Goal: Information Seeking & Learning: Learn about a topic

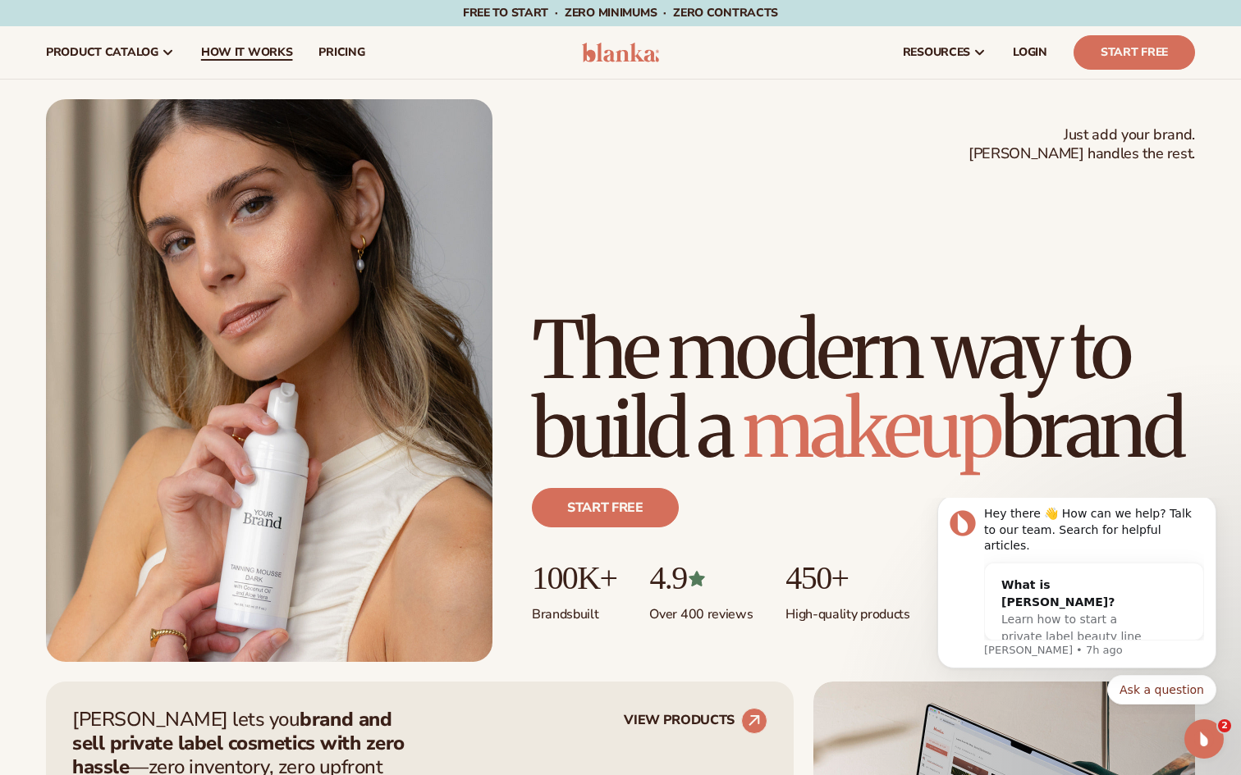
click at [231, 58] on span "How It Works" at bounding box center [247, 52] width 92 height 13
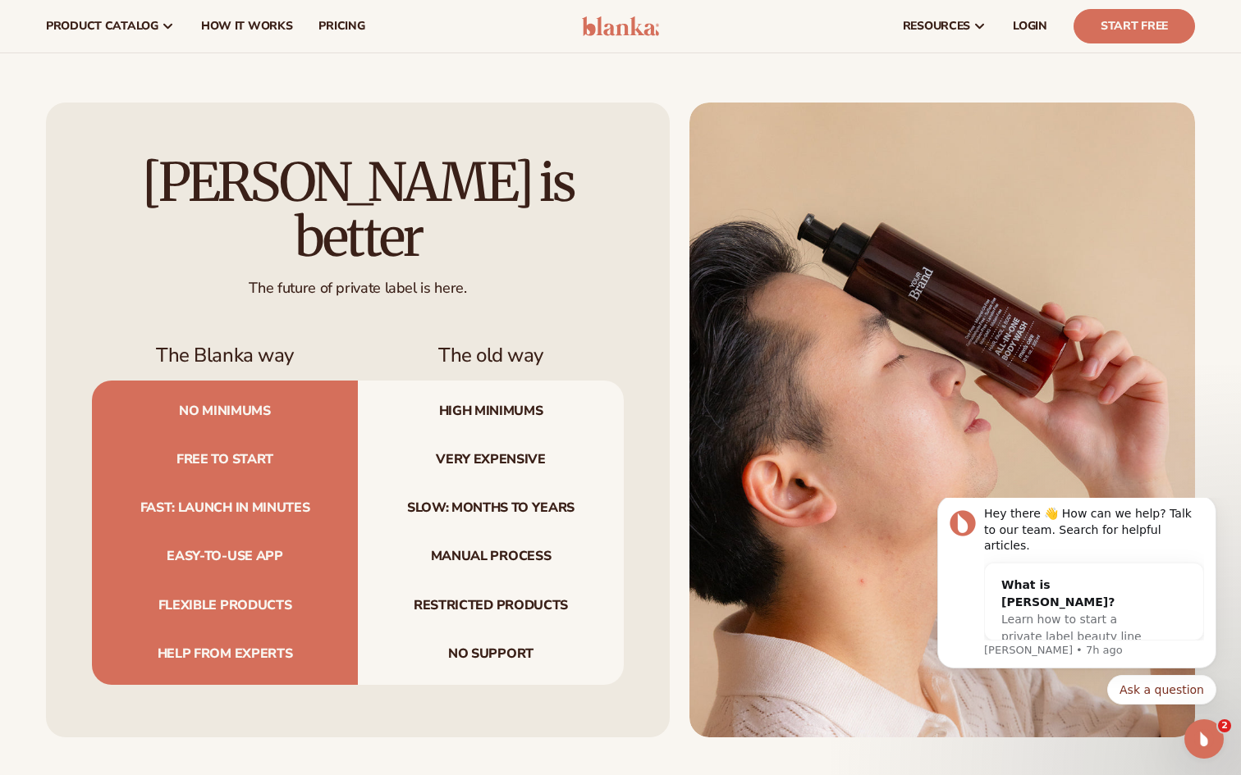
scroll to position [1521, 0]
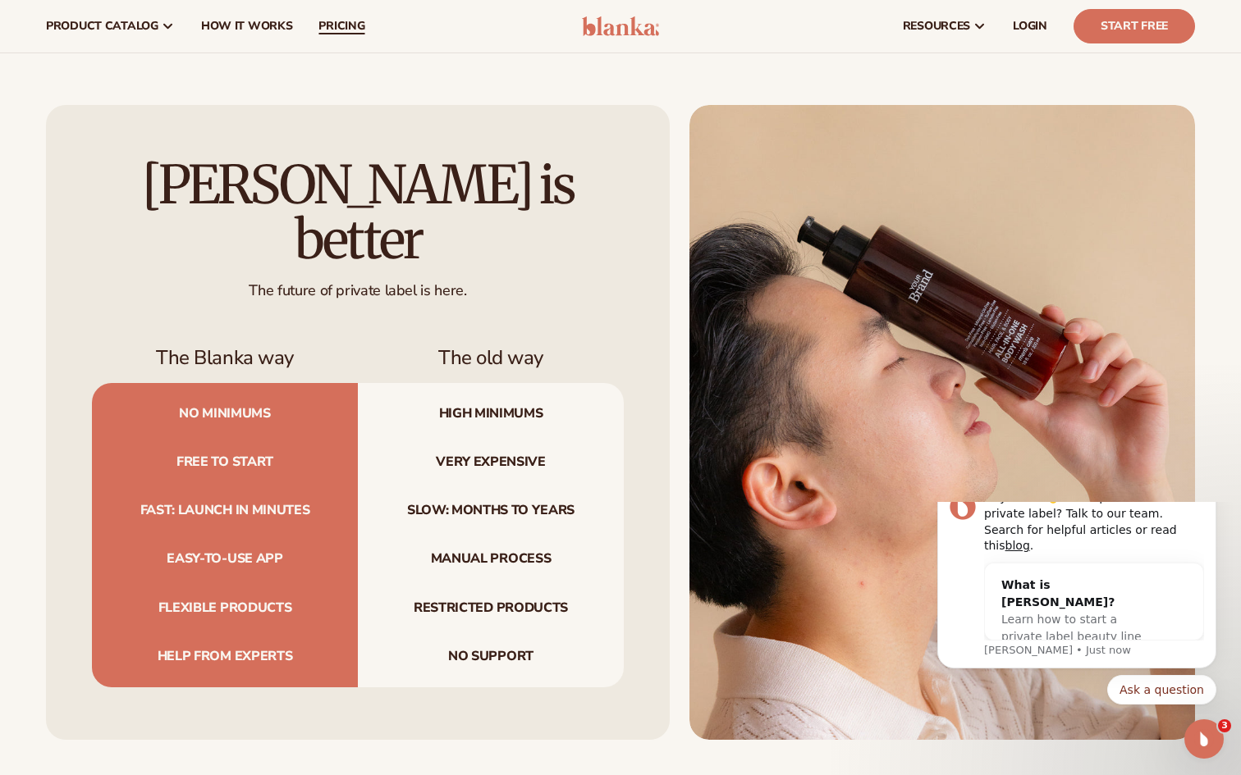
click at [348, 24] on span "pricing" at bounding box center [341, 26] width 46 height 13
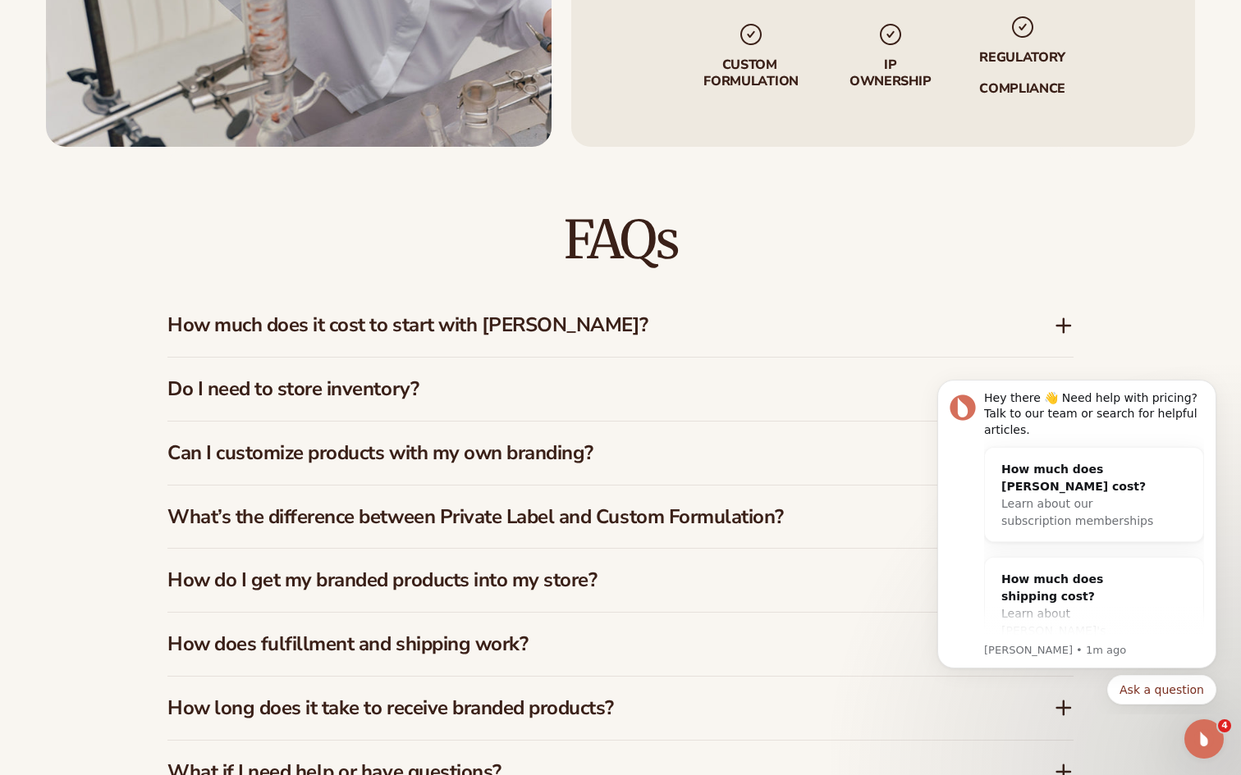
scroll to position [2245, 0]
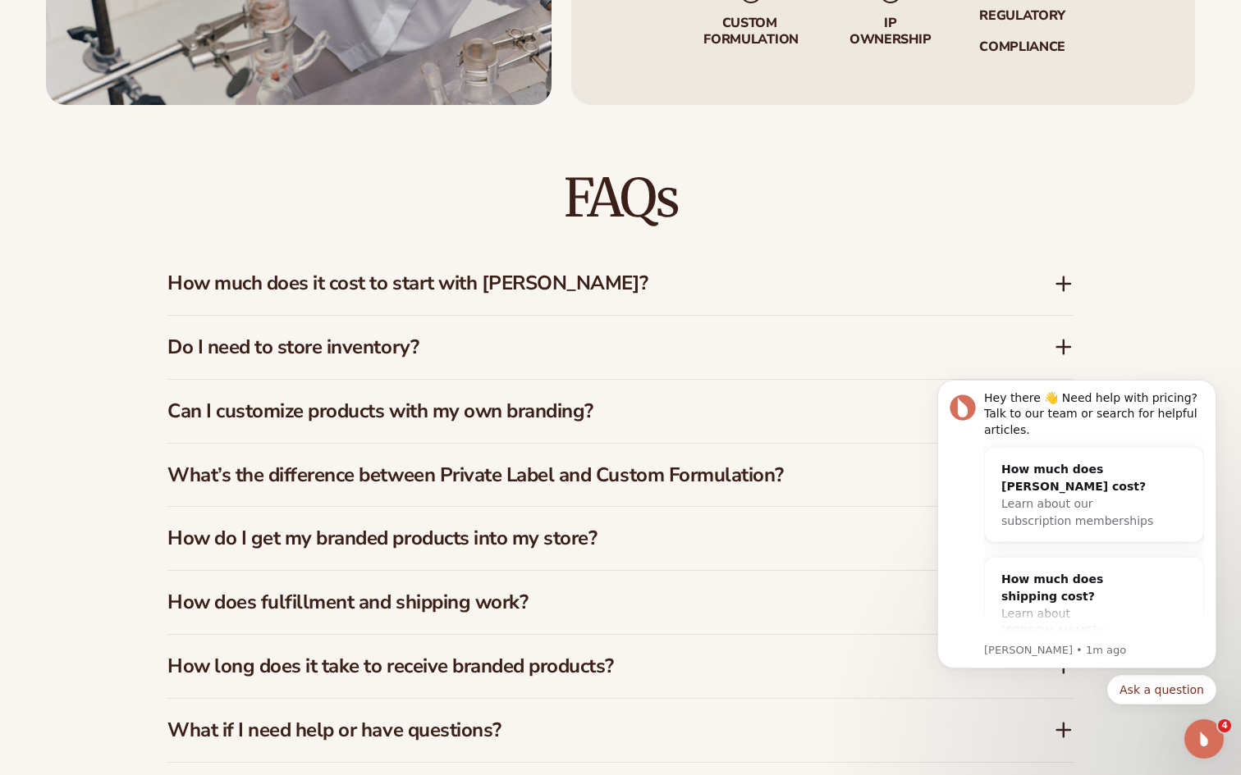
click at [443, 282] on h3 "How much does it cost to start with Blanka?" at bounding box center [585, 284] width 837 height 24
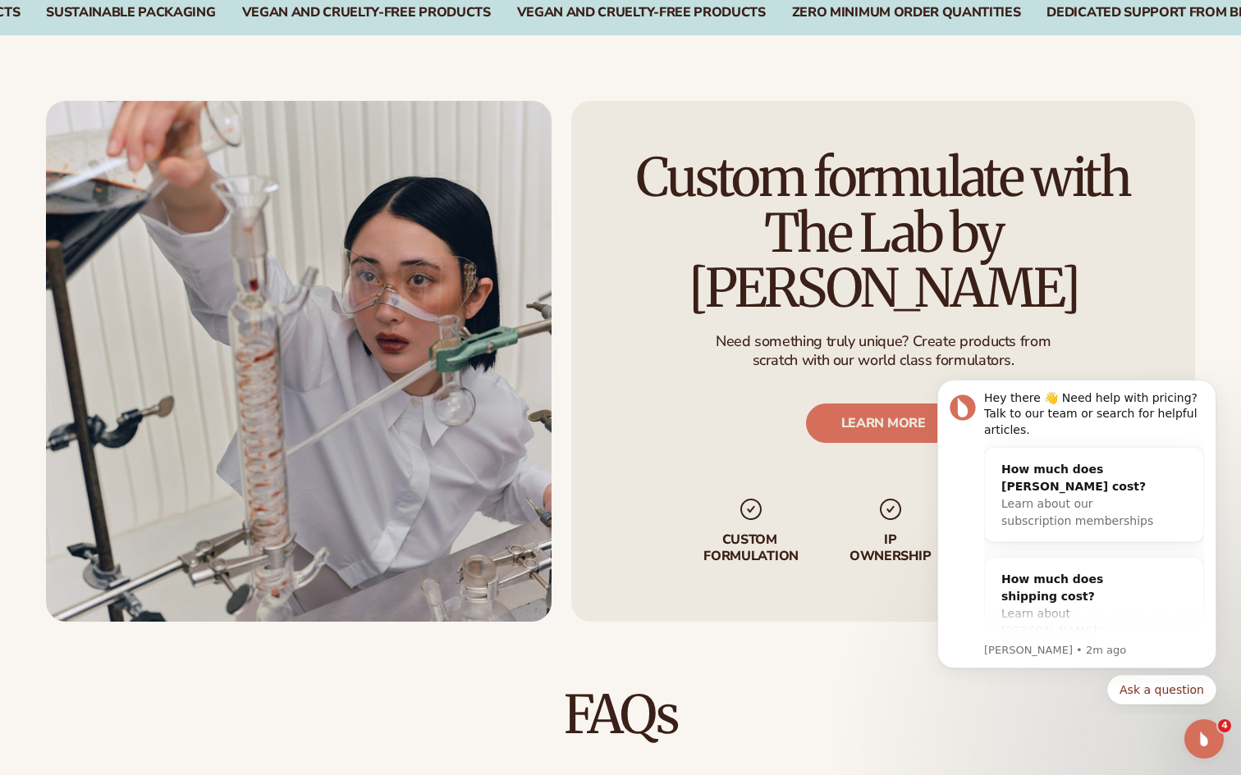
scroll to position [1742, 0]
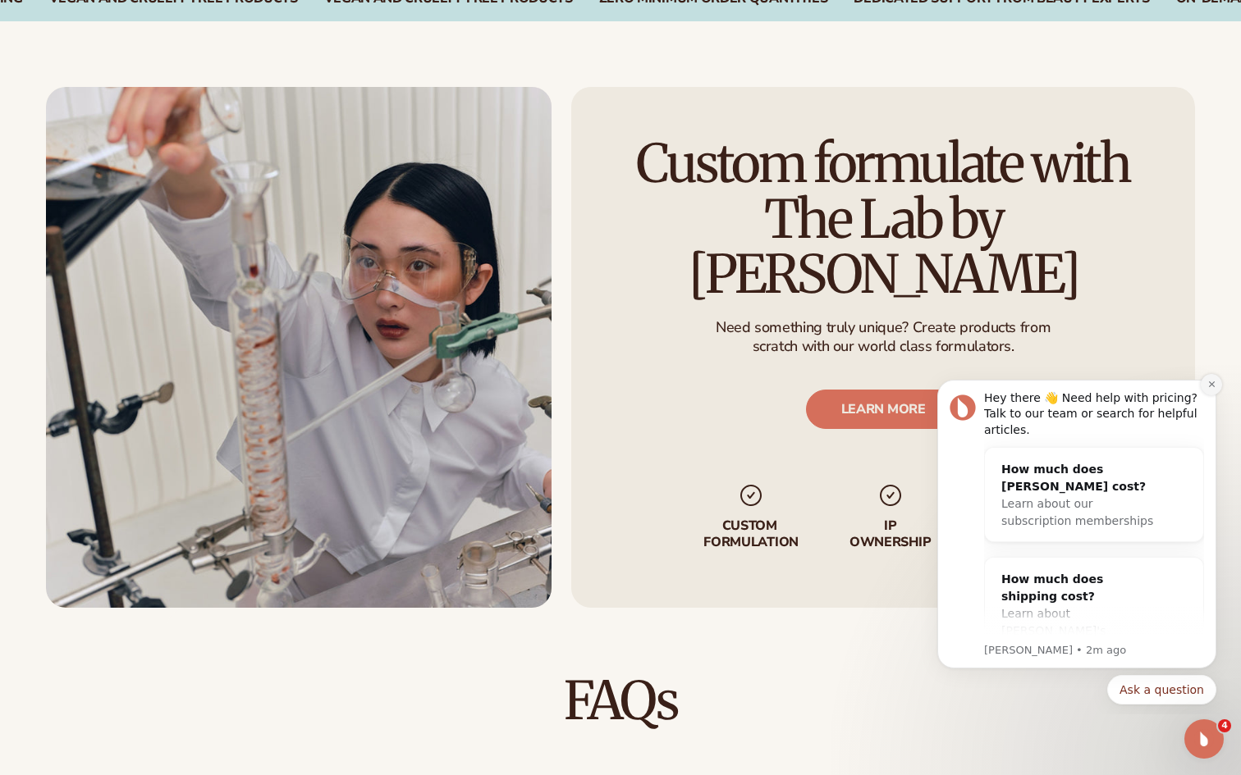
click at [1209, 391] on button "Dismiss notification" at bounding box center [1211, 384] width 21 height 21
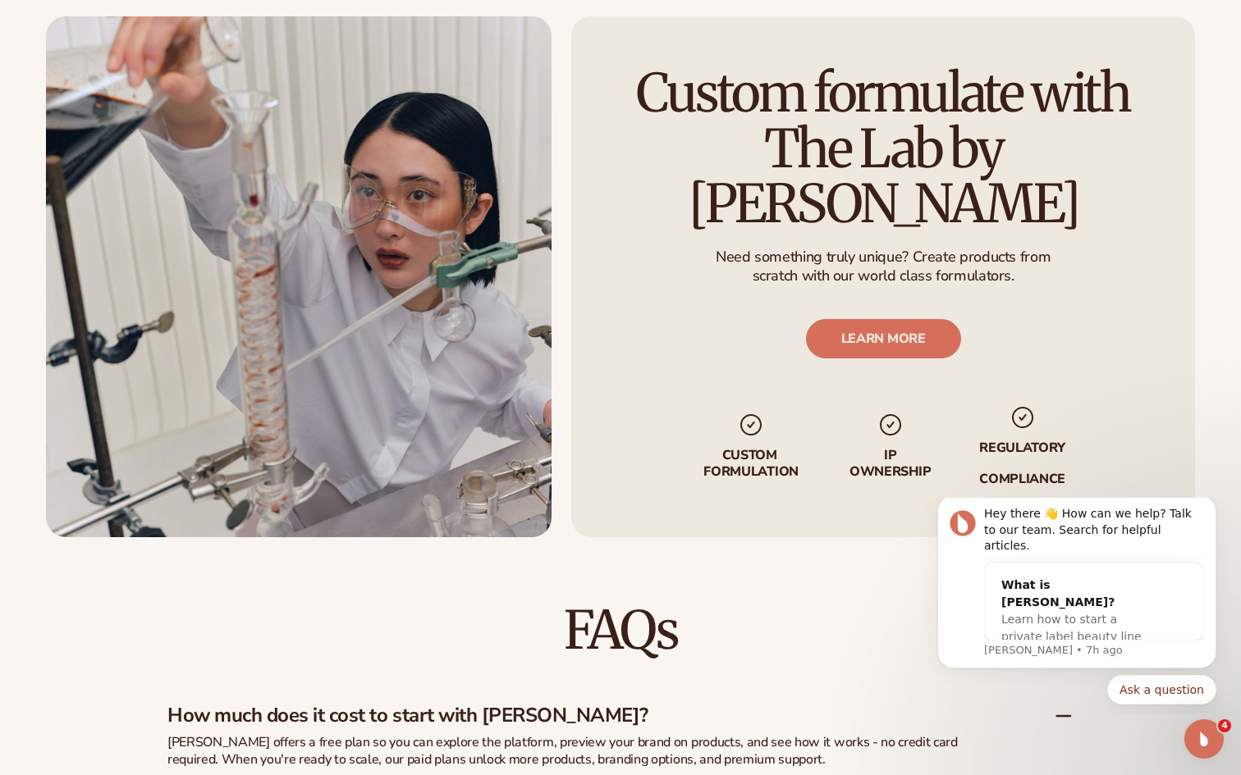
scroll to position [1825, 0]
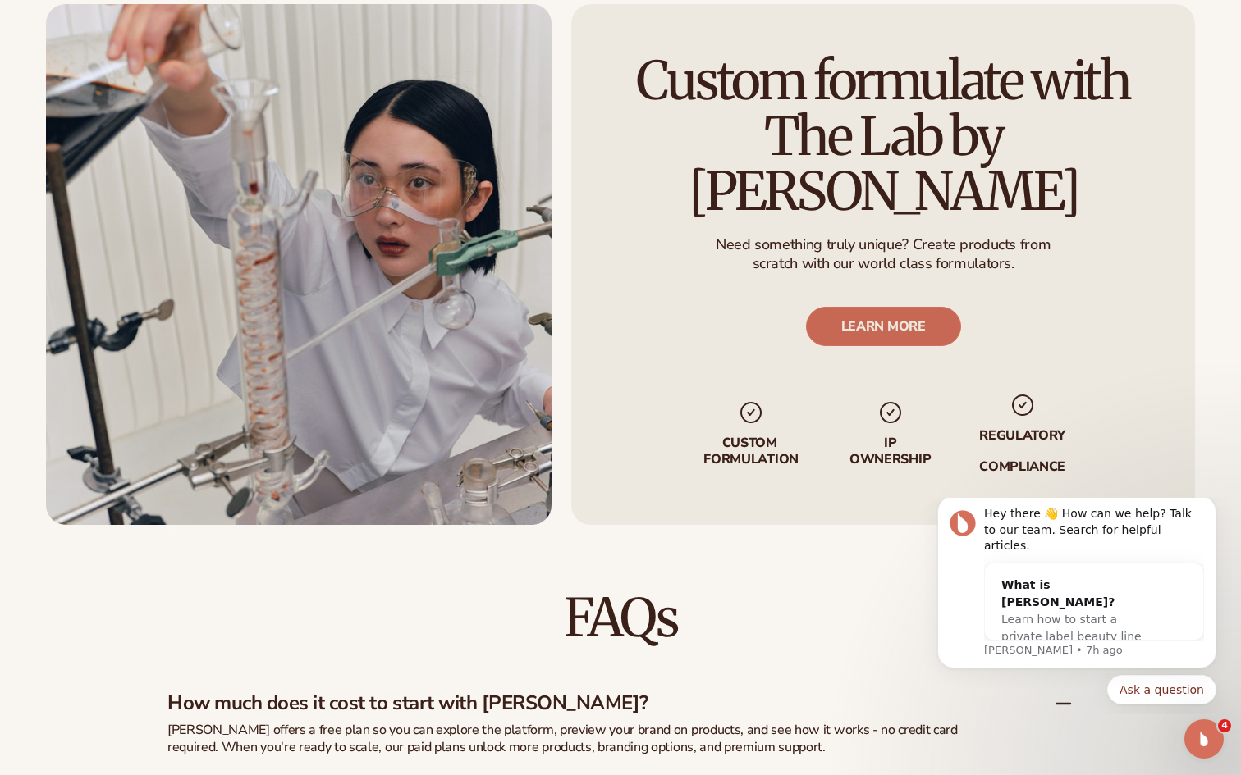
click at [913, 307] on link "LEARN MORE" at bounding box center [882, 326] width 155 height 39
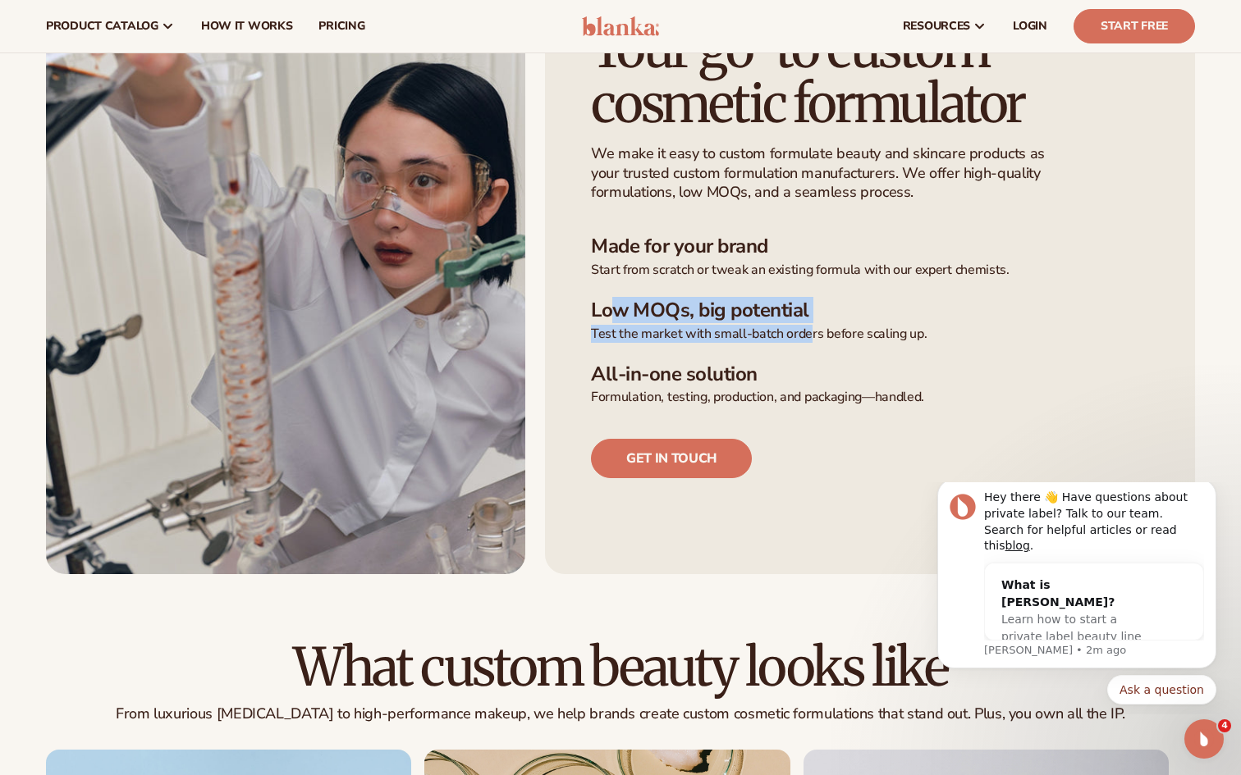
drag, startPoint x: 609, startPoint y: 307, endPoint x: 807, endPoint y: 324, distance: 198.5
click at [807, 324] on li "Low MOQs, big potential Test the market with small-batch orders before scaling …" at bounding box center [870, 321] width 558 height 44
click at [774, 355] on ul "Made for your brand Start from scratch or tweak an existing formula with our ex…" at bounding box center [870, 321] width 558 height 172
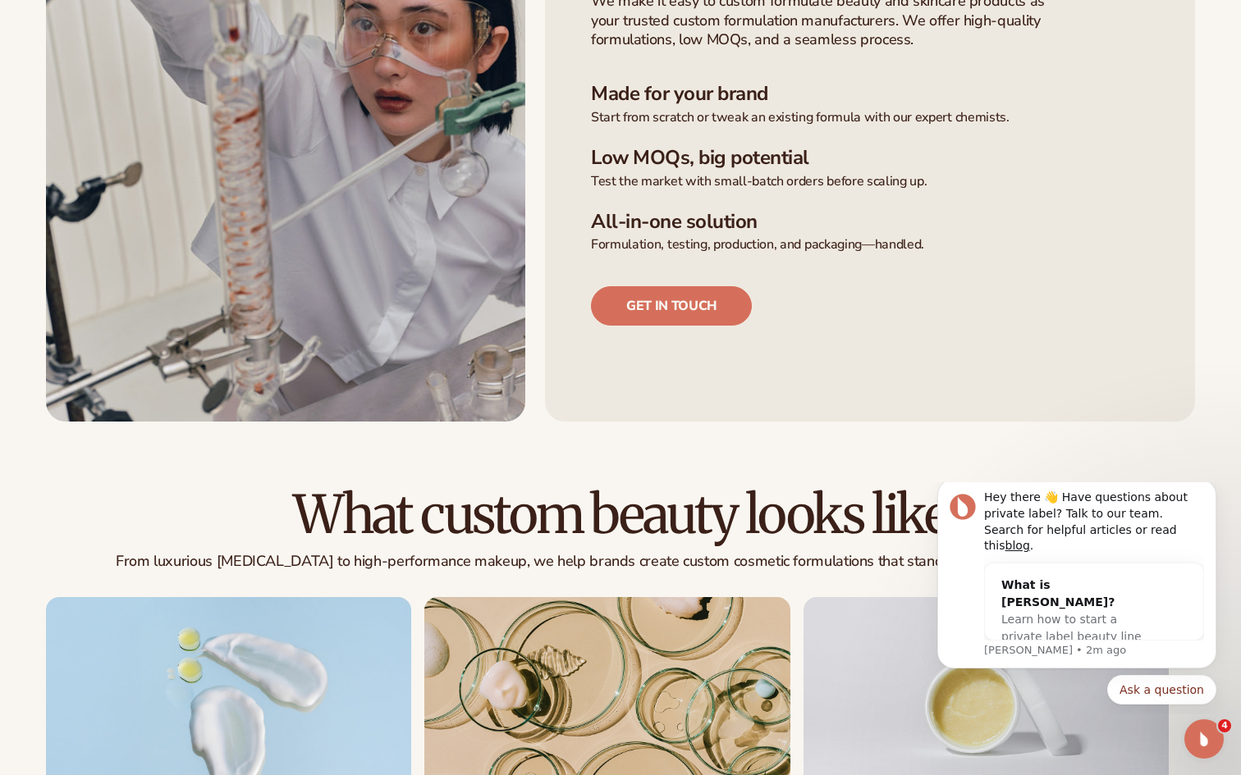
scroll to position [591, 0]
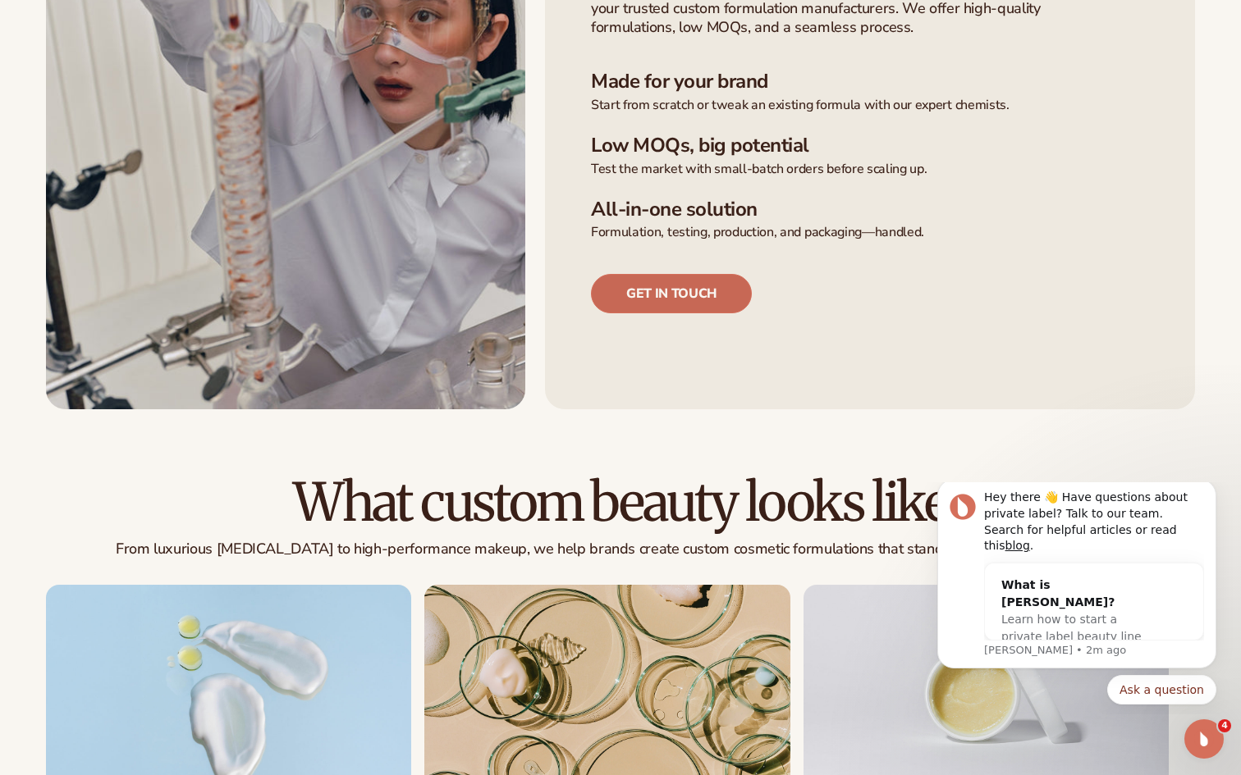
click at [720, 297] on link "Get in touch" at bounding box center [671, 293] width 161 height 39
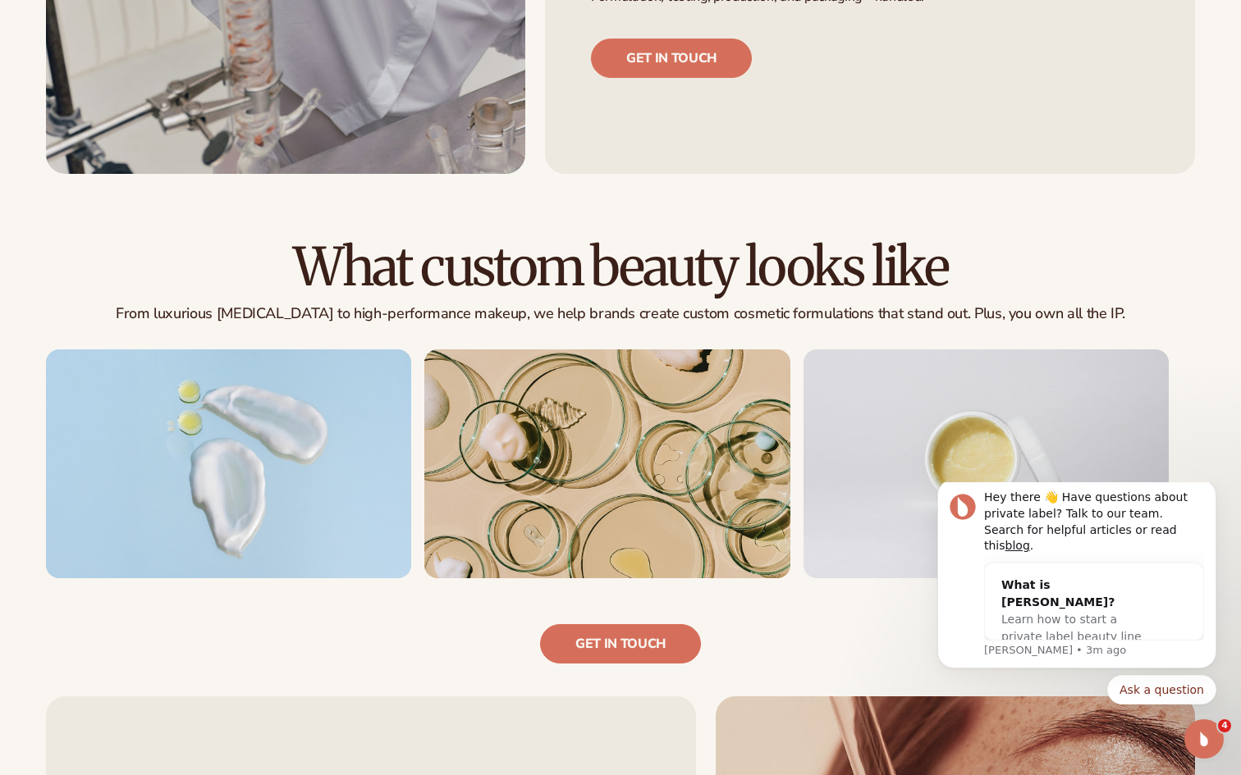
scroll to position [281, 0]
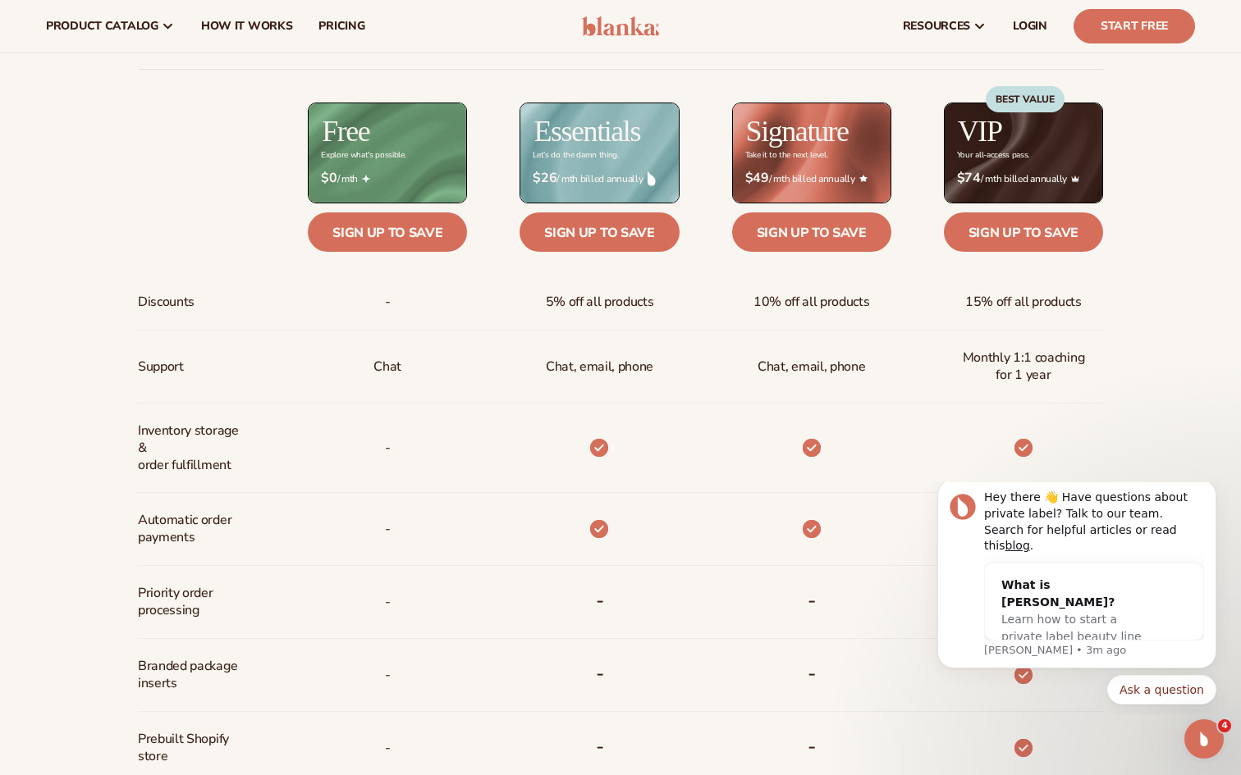
scroll to position [632, 0]
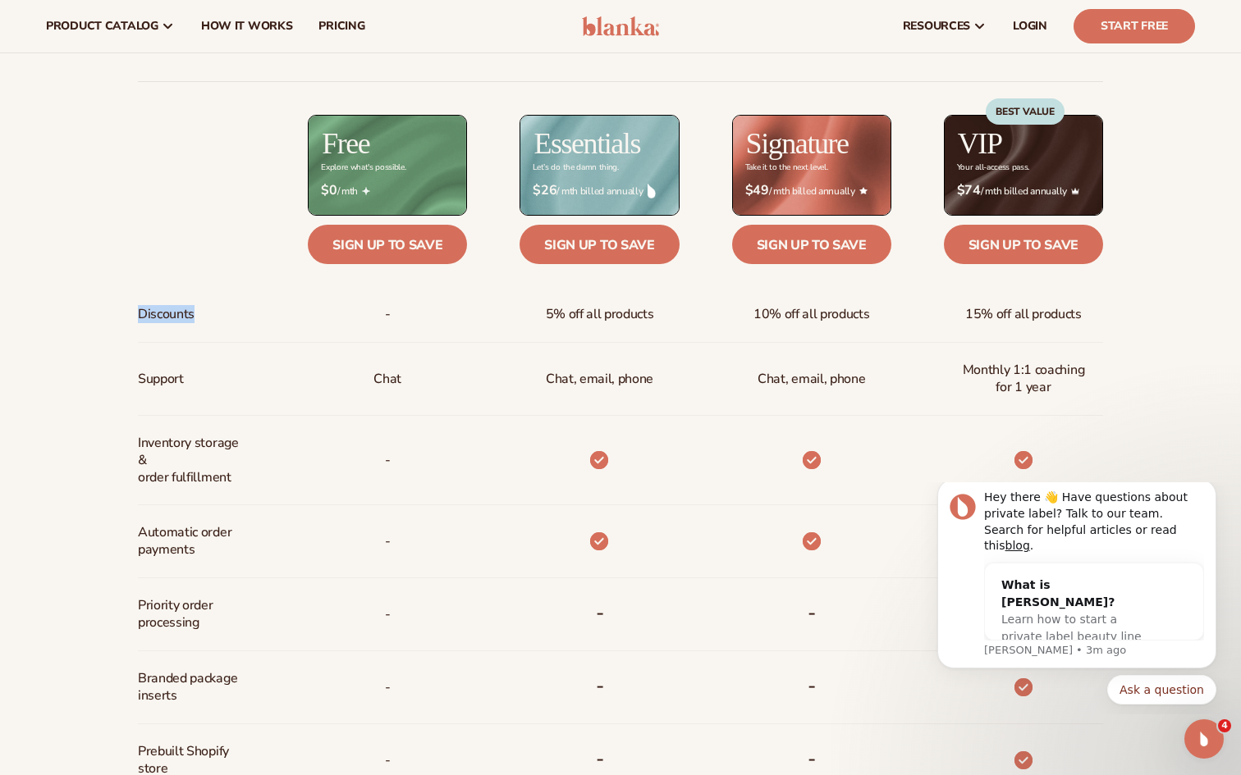
drag, startPoint x: 223, startPoint y: 167, endPoint x: 222, endPoint y: 318, distance: 151.0
click at [222, 318] on div "Discounts Support Inventory storage &   order fulfillment Automatic order payme…" at bounding box center [196, 577] width 117 height 925
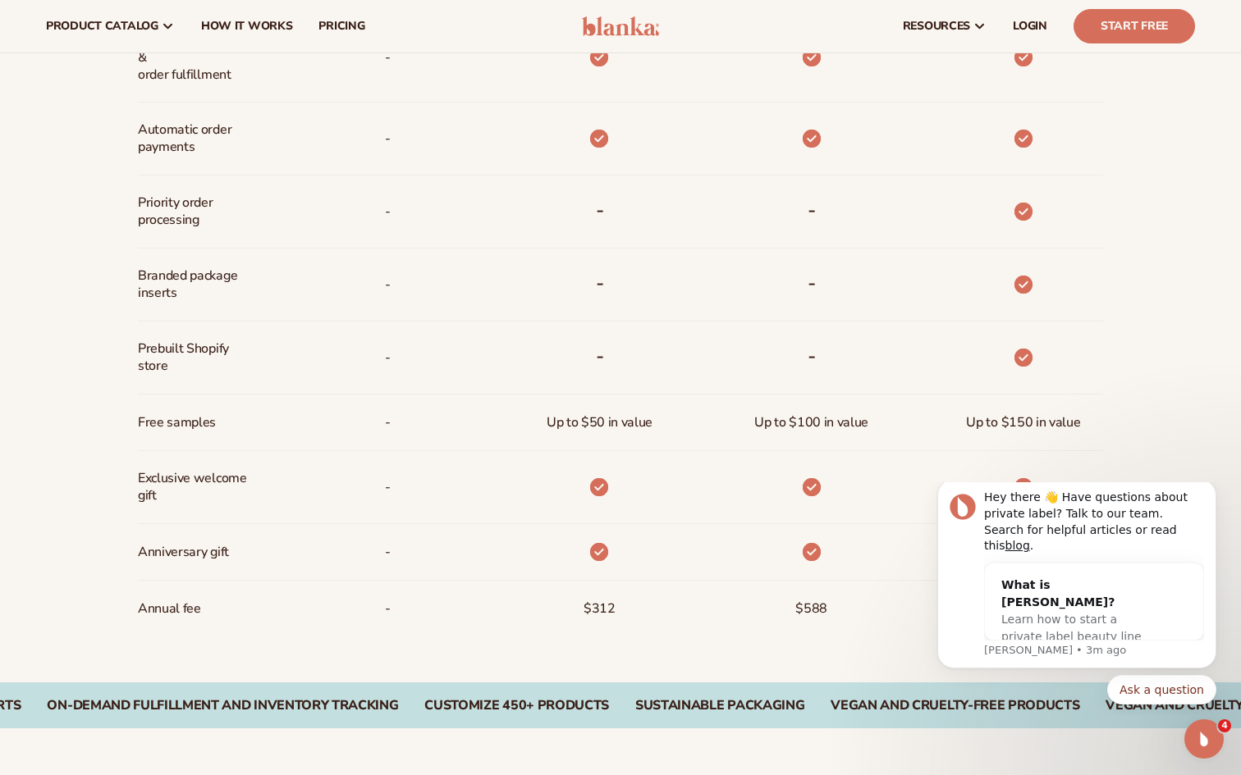
scroll to position [1055, 0]
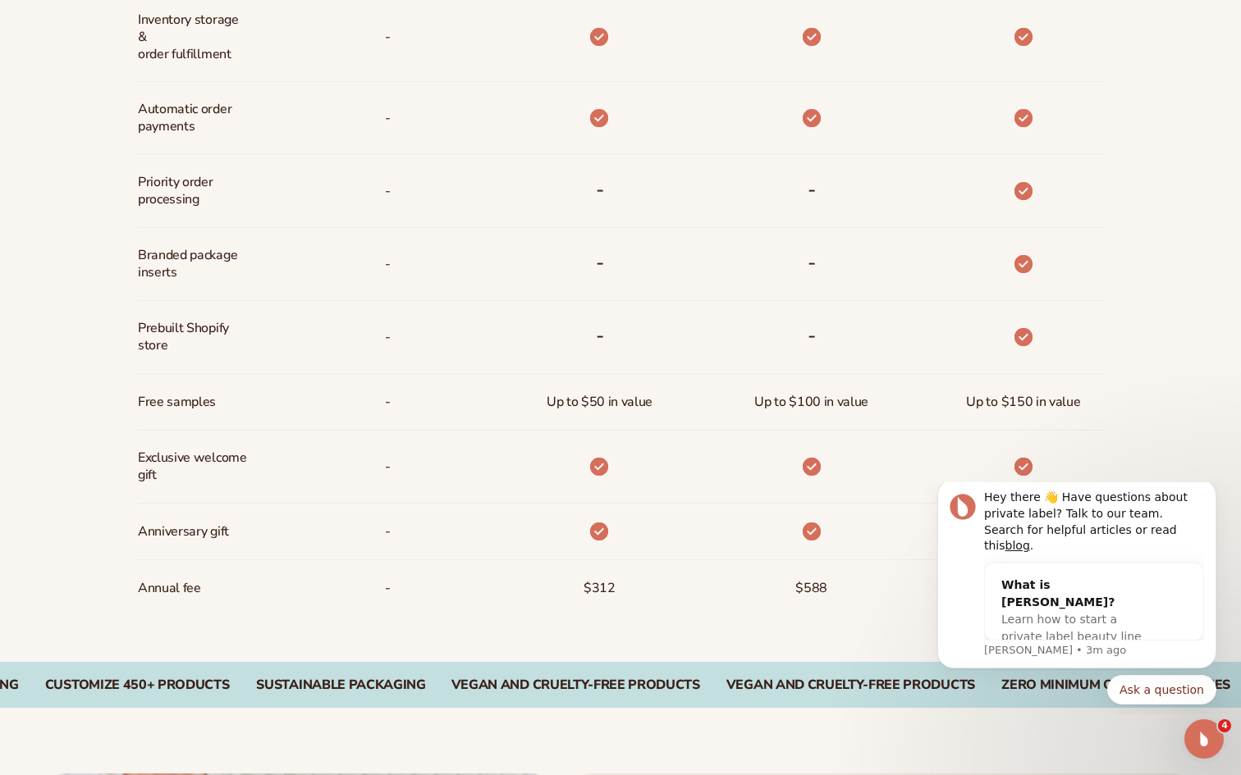
click at [114, 176] on div "Billed Monthly billed Yearly Billed Monthly billed Yearly Discounts Support Inv…" at bounding box center [620, 117] width 1057 height 1090
drag, startPoint x: 144, startPoint y: 385, endPoint x: 212, endPoint y: 416, distance: 74.9
click at [212, 416] on div "Free samples" at bounding box center [181, 402] width 86 height 56
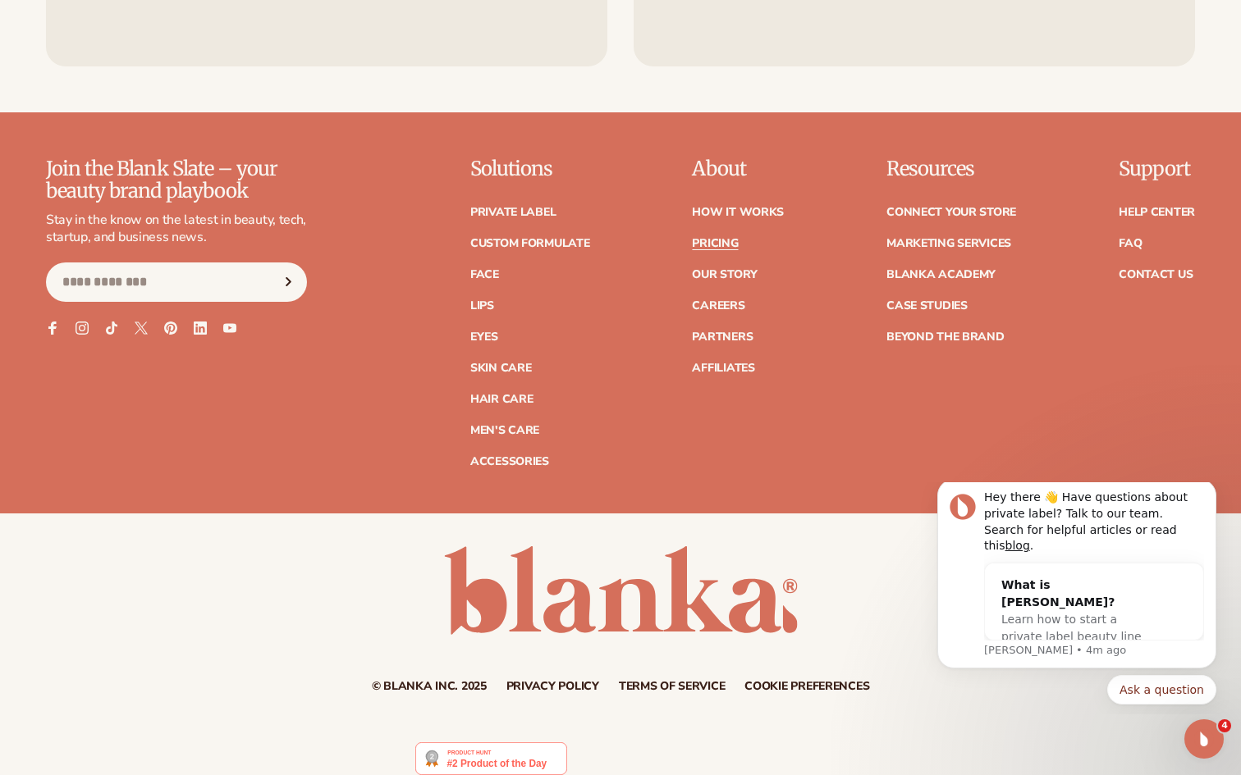
scroll to position [3358, 0]
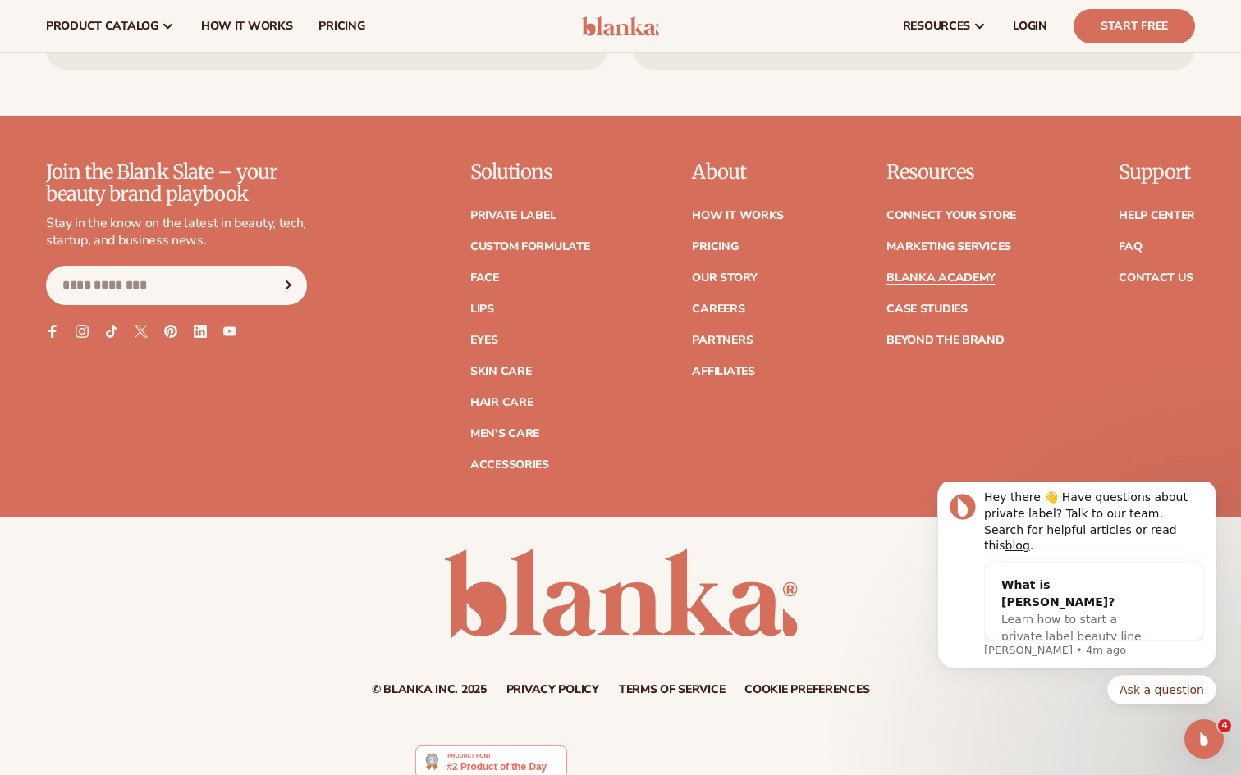
click at [966, 272] on link "Blanka Academy" at bounding box center [940, 277] width 109 height 11
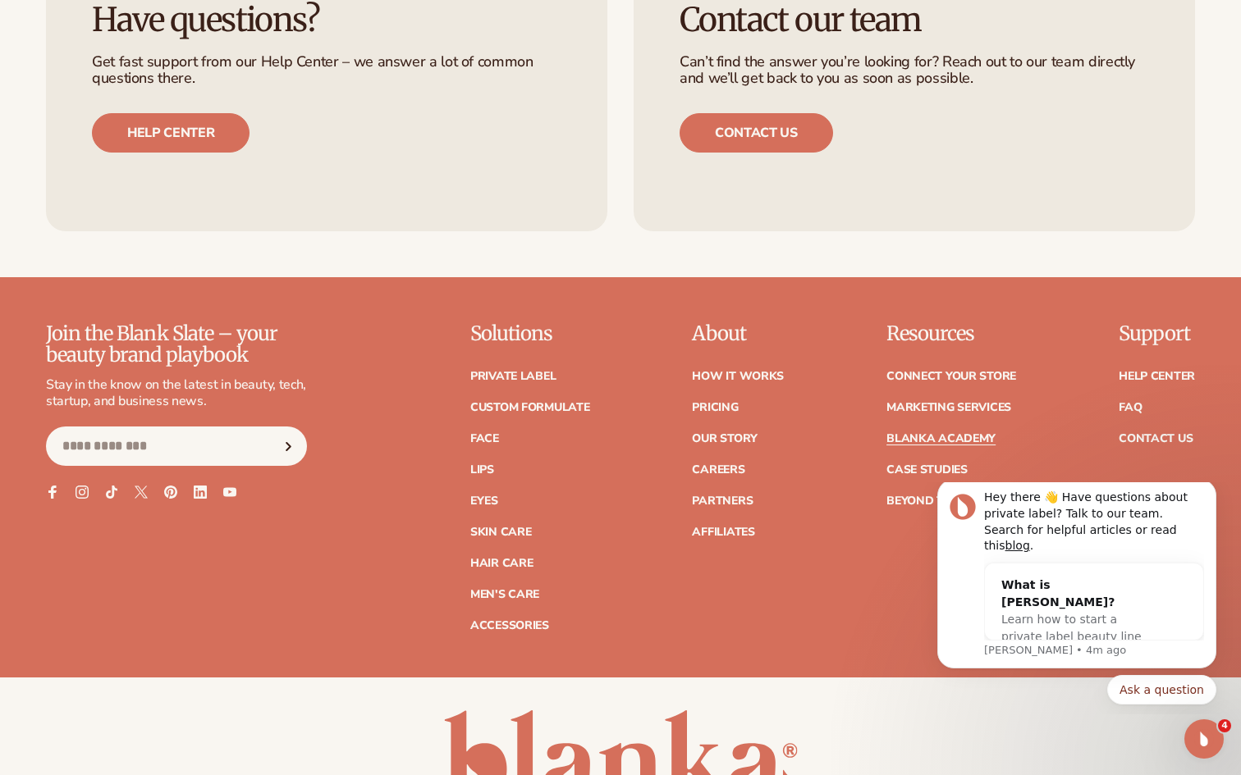
scroll to position [3241, 0]
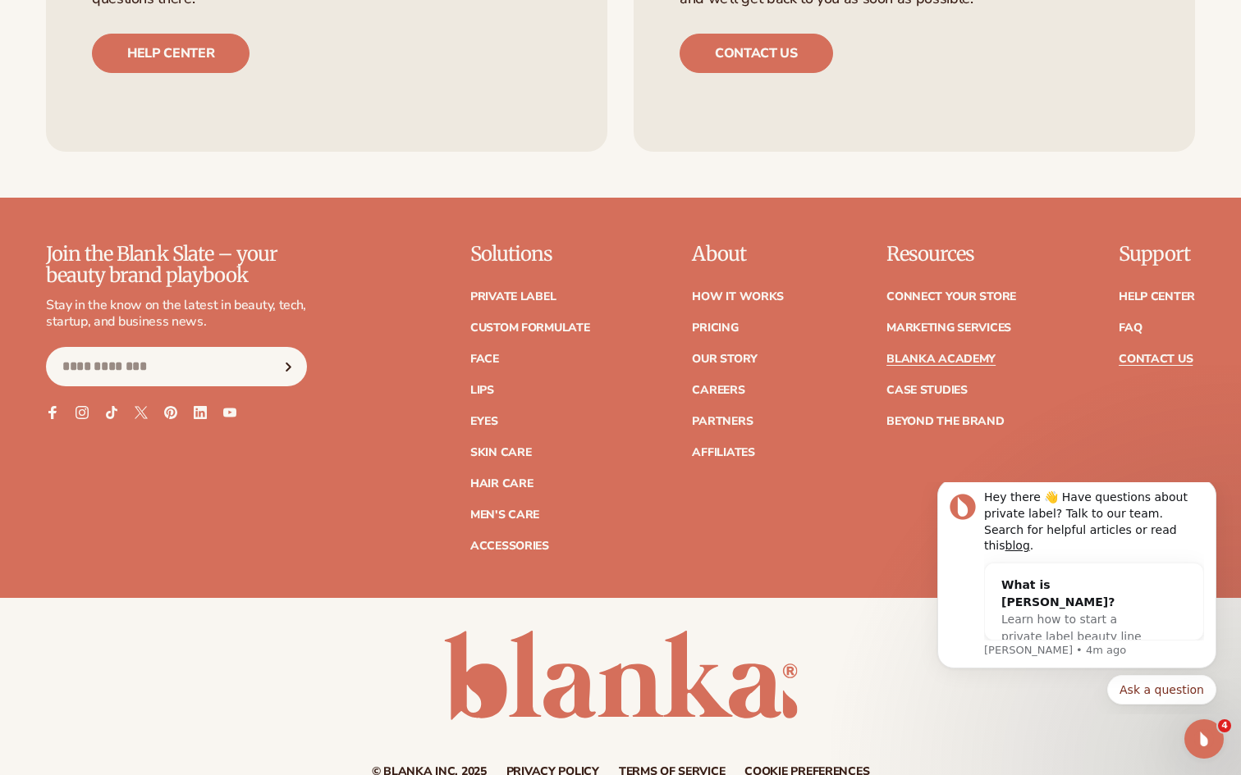
click at [1142, 354] on link "Contact Us" at bounding box center [1155, 359] width 74 height 11
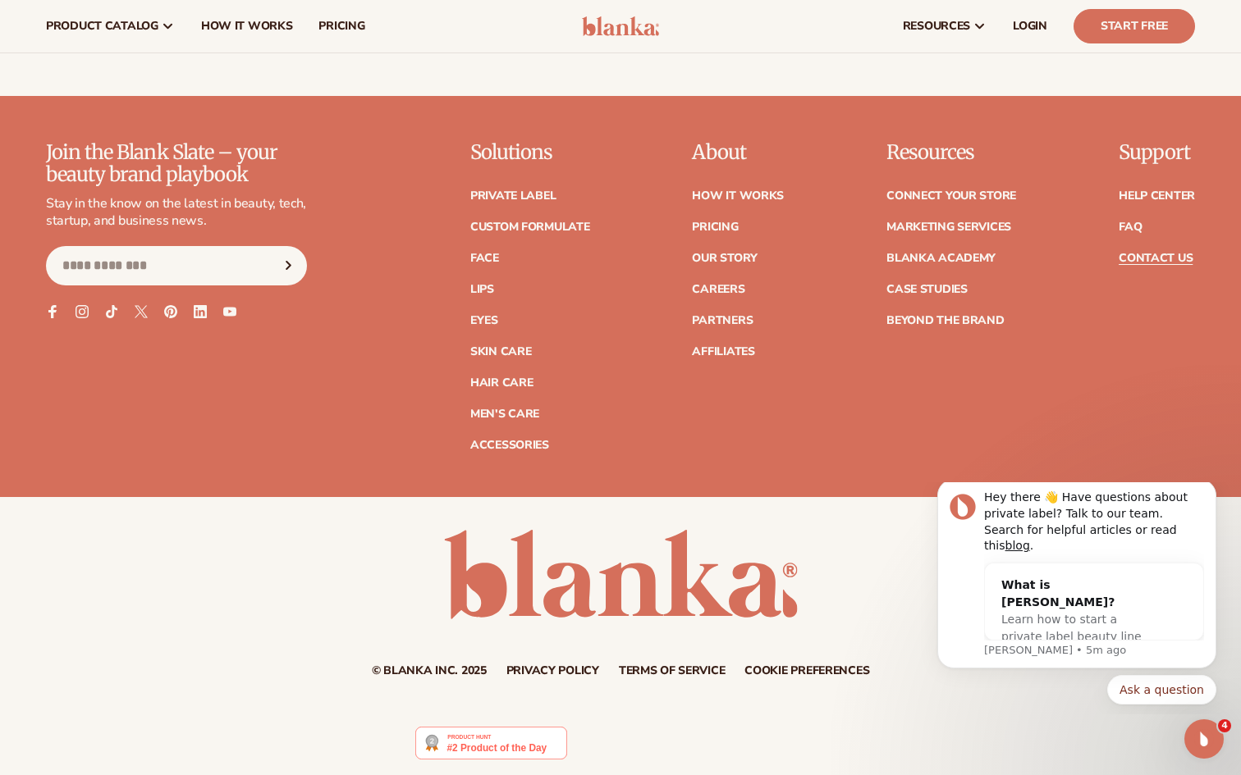
scroll to position [1395, 0]
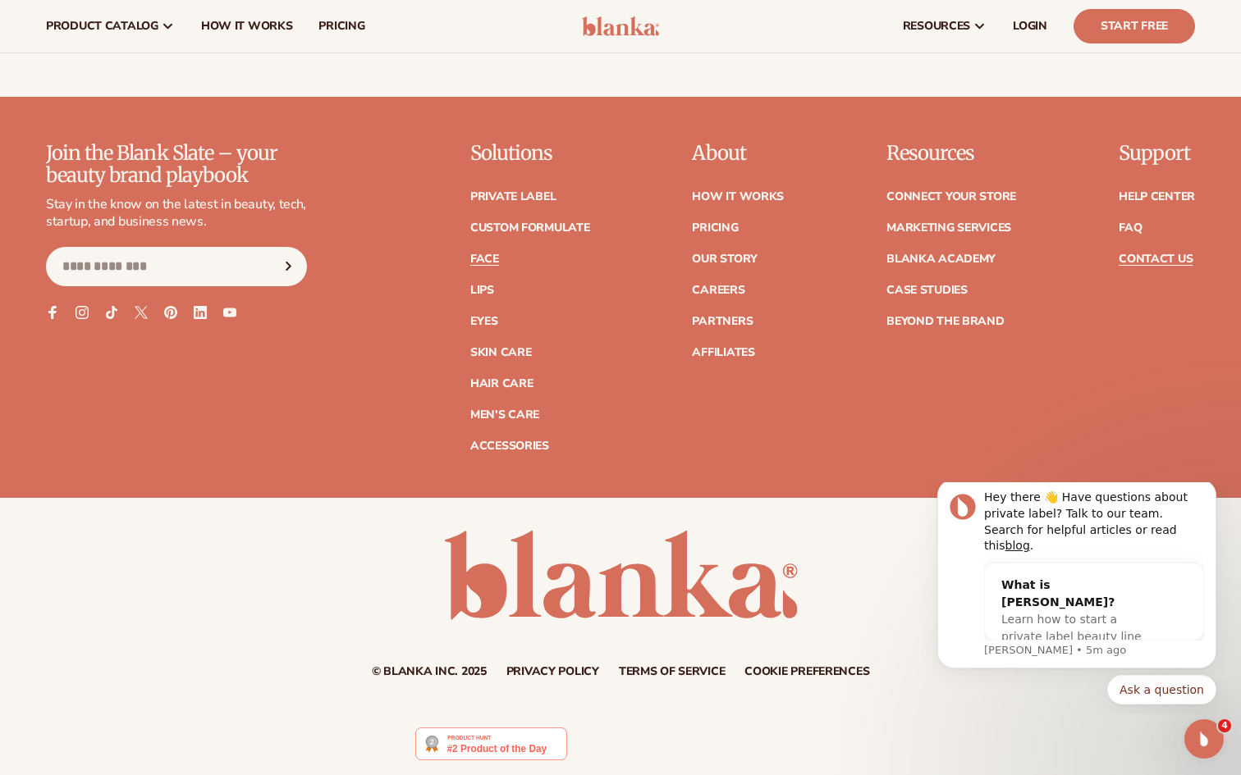
click at [485, 258] on link "Face" at bounding box center [484, 259] width 29 height 11
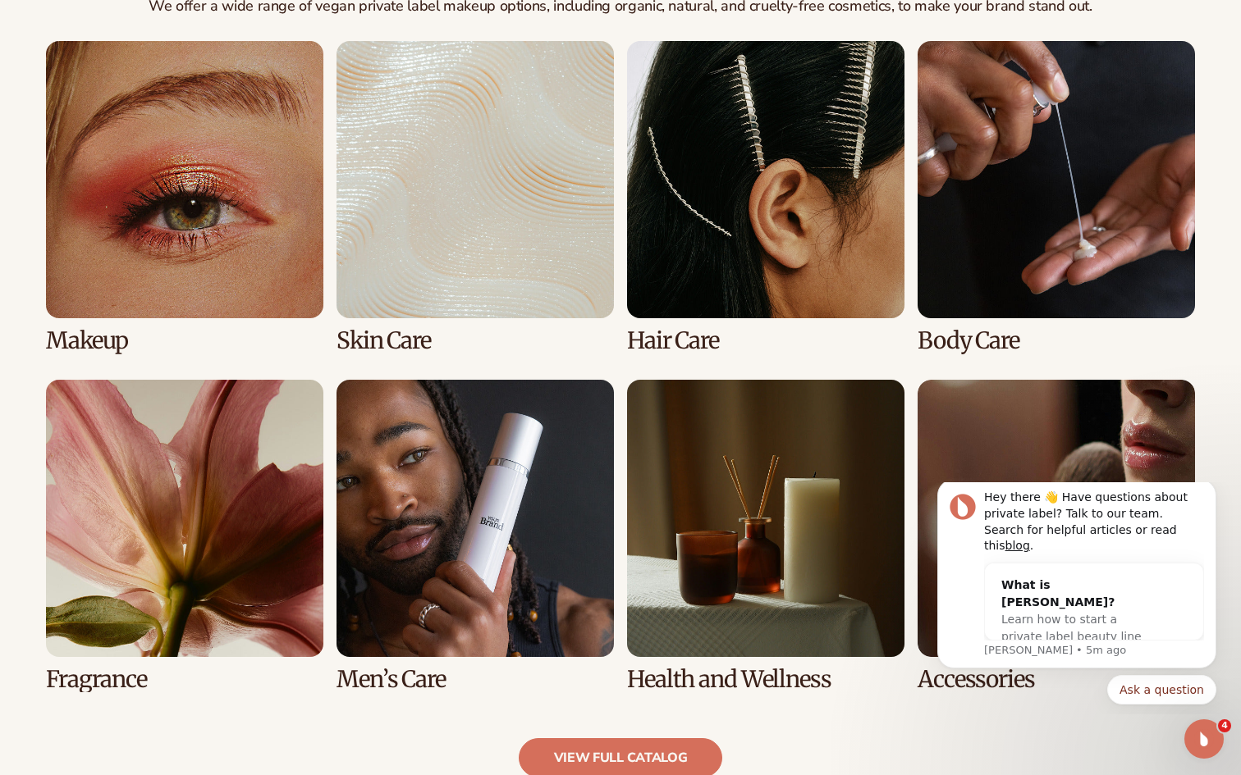
scroll to position [1237, 0]
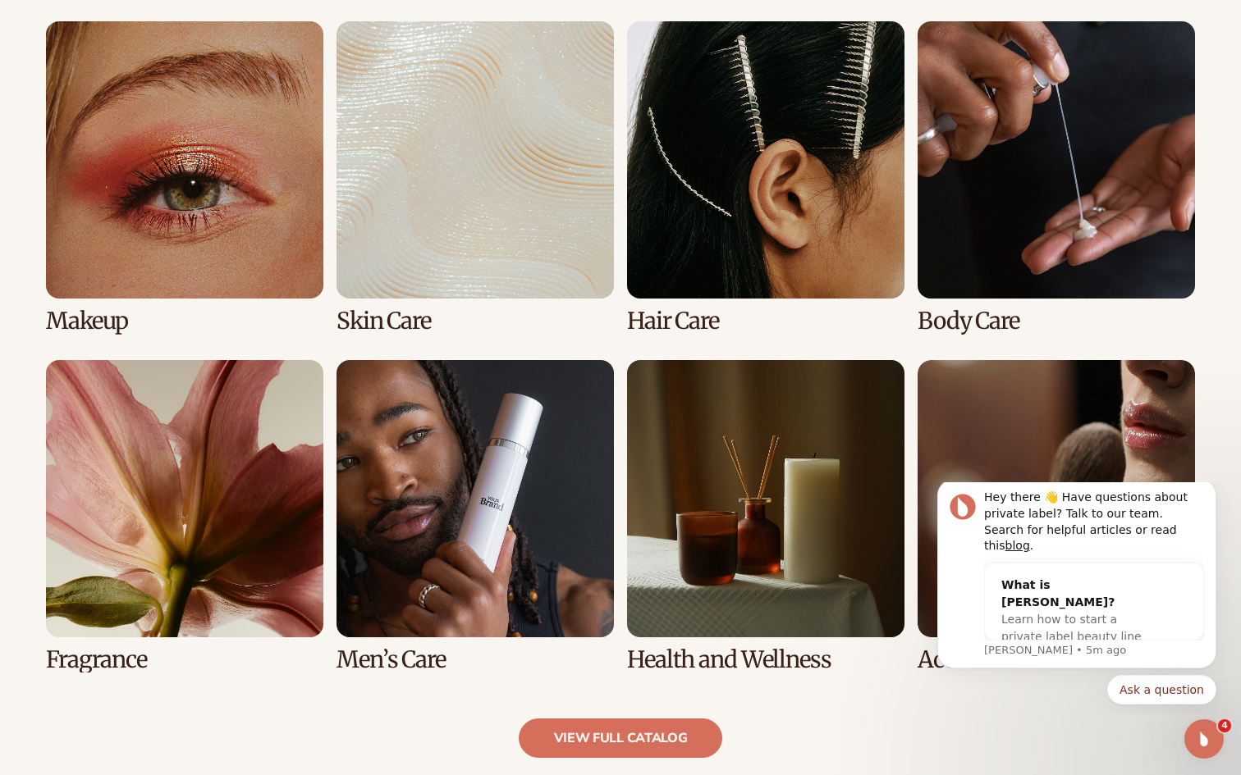
click at [684, 251] on link "3 / 8" at bounding box center [765, 177] width 277 height 313
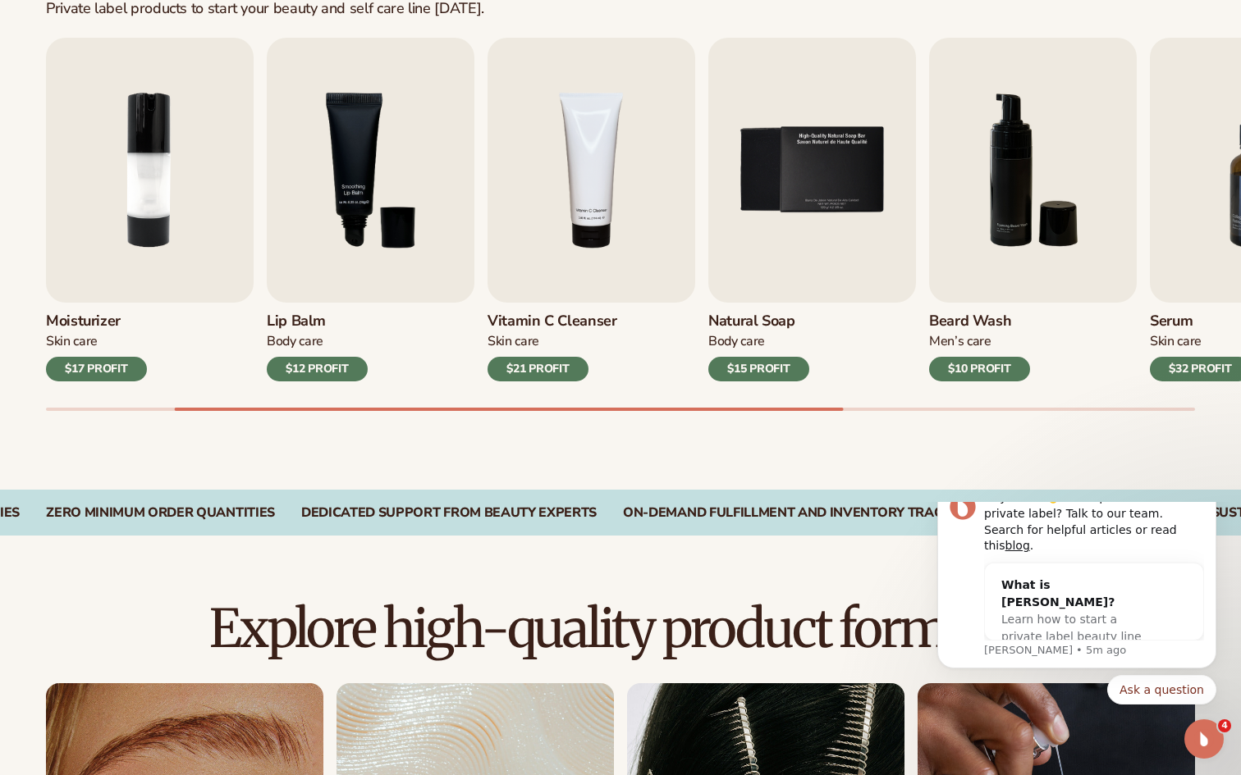
scroll to position [634, 0]
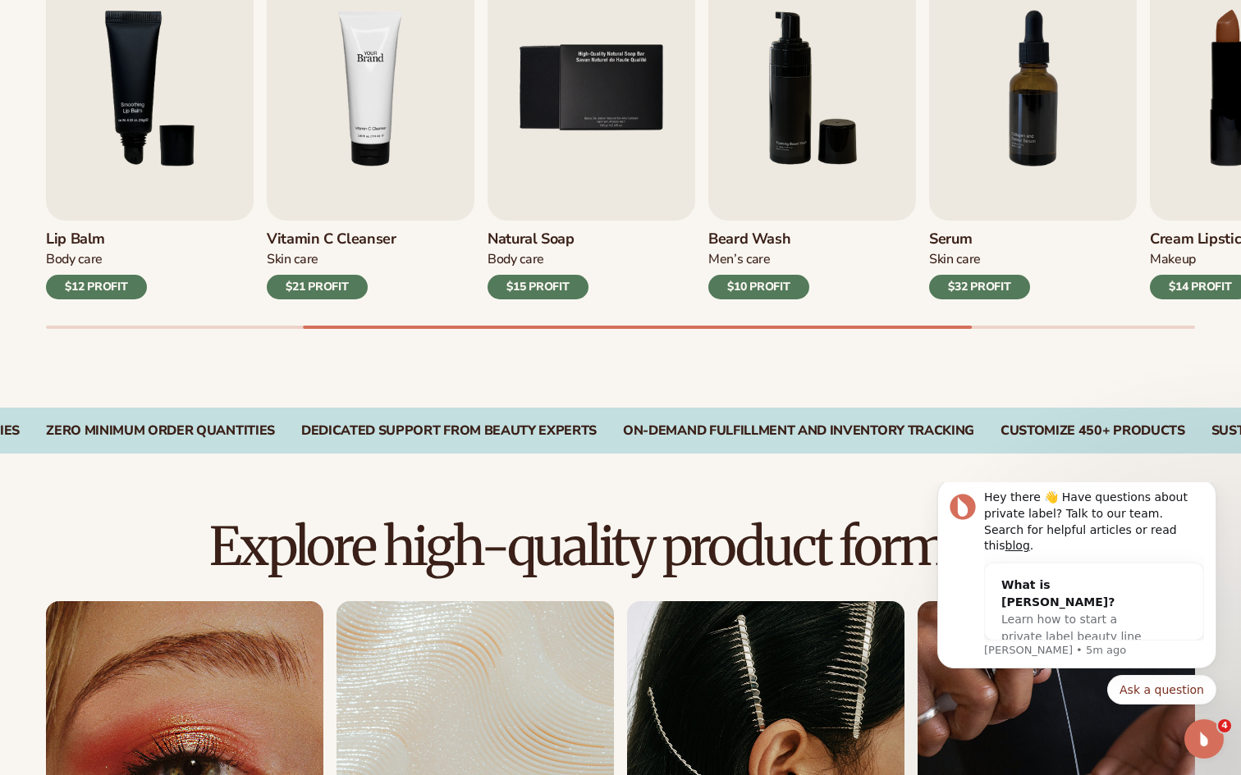
click at [368, 154] on img "4 / 9" at bounding box center [371, 88] width 208 height 265
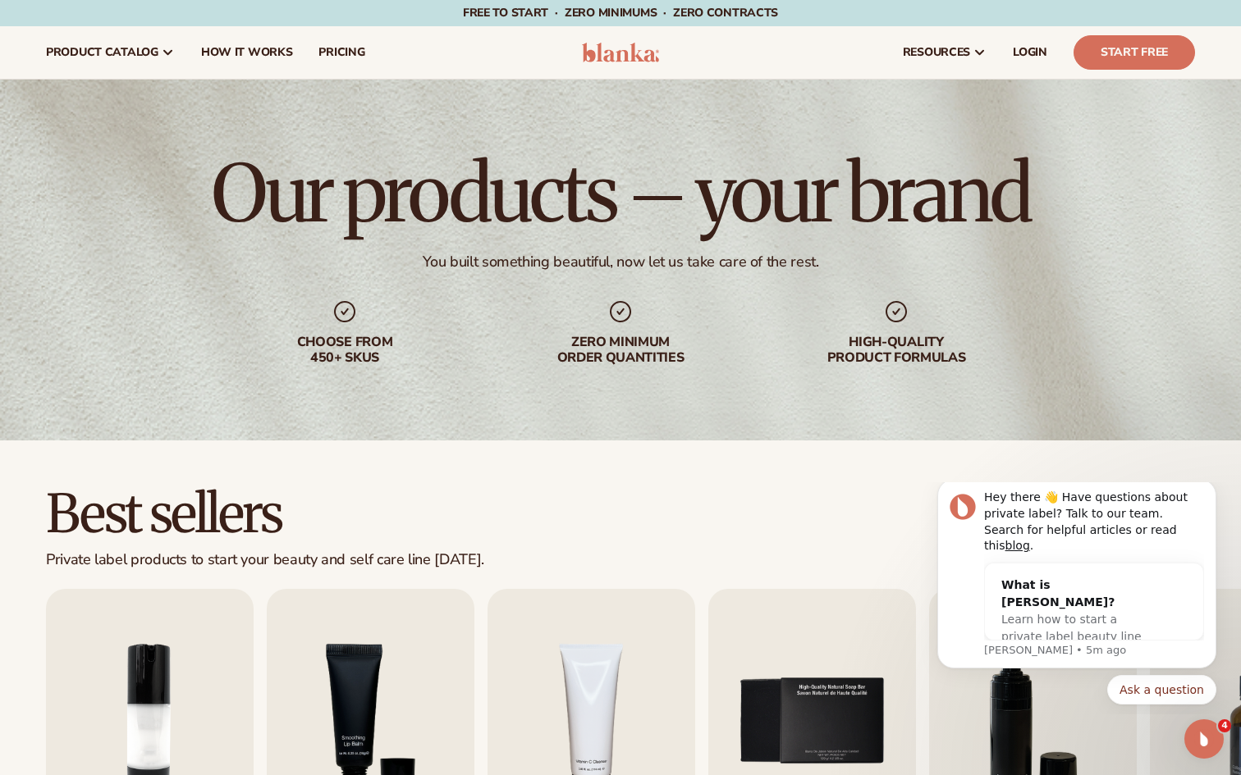
scroll to position [0, 0]
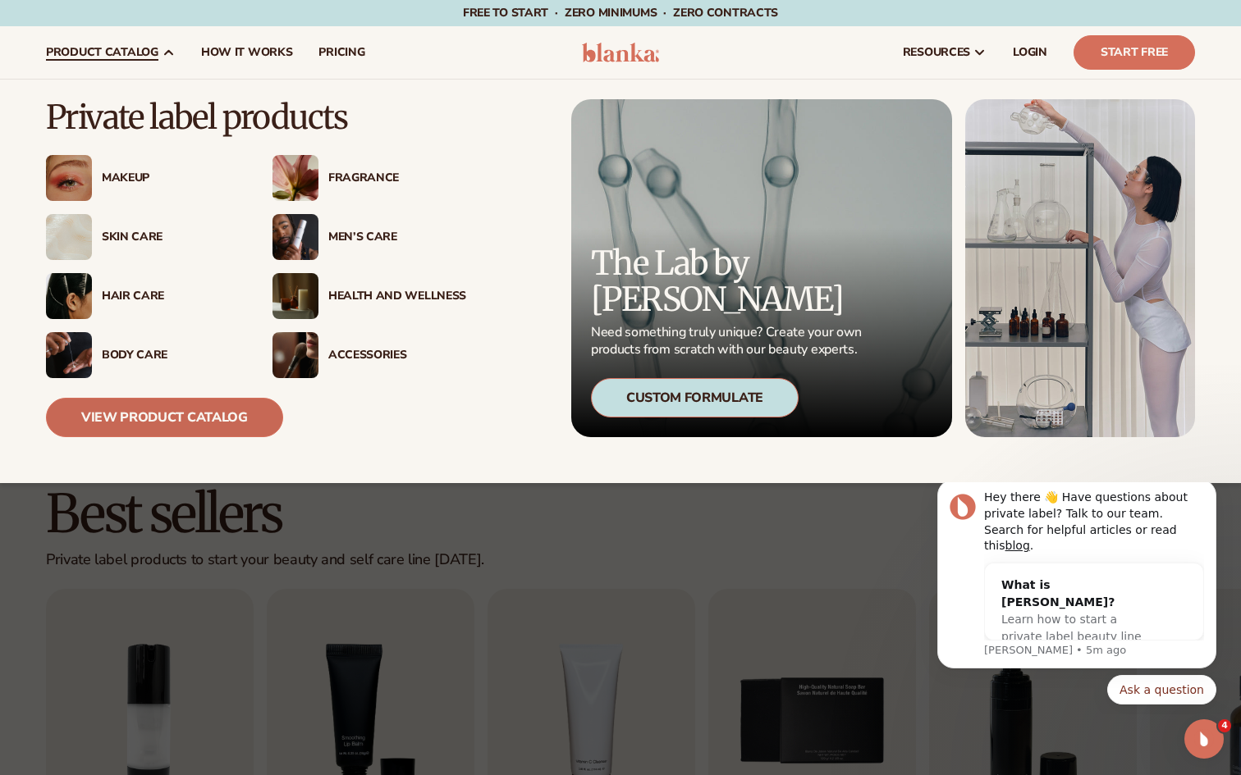
click at [231, 415] on link "View Product Catalog" at bounding box center [164, 417] width 237 height 39
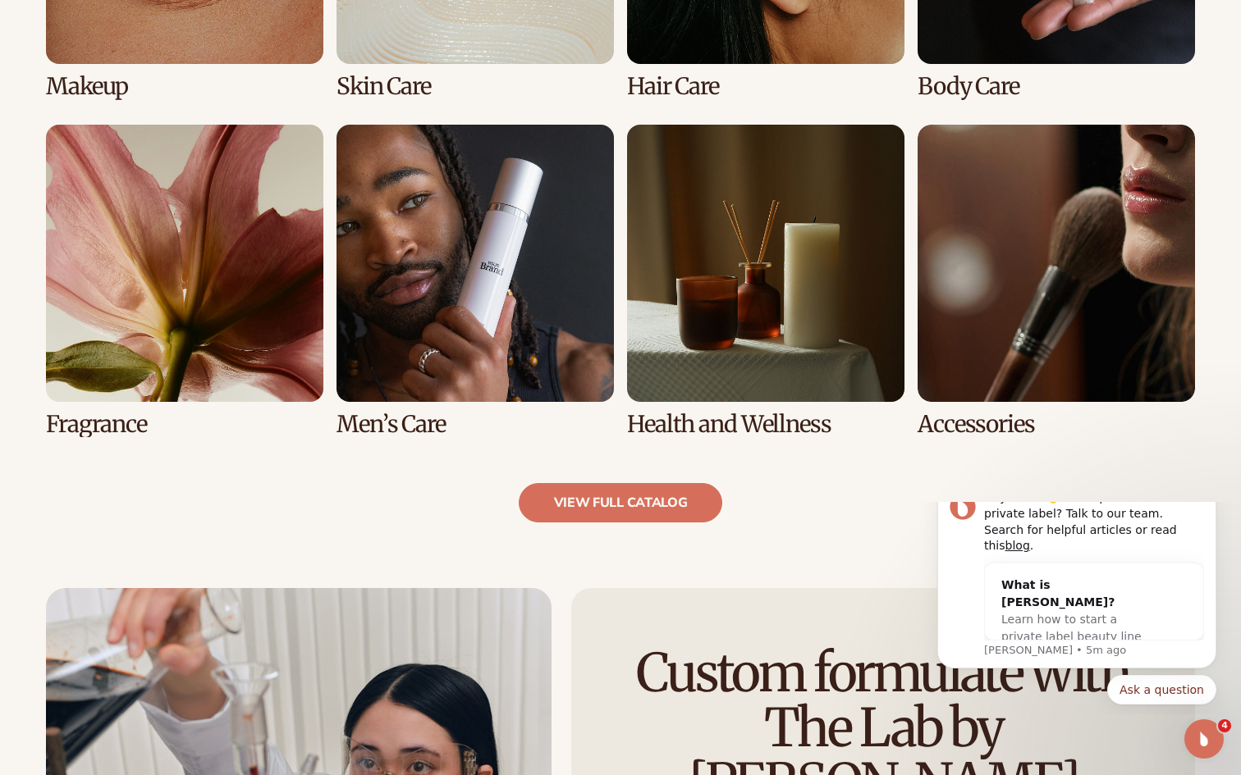
scroll to position [1489, 0]
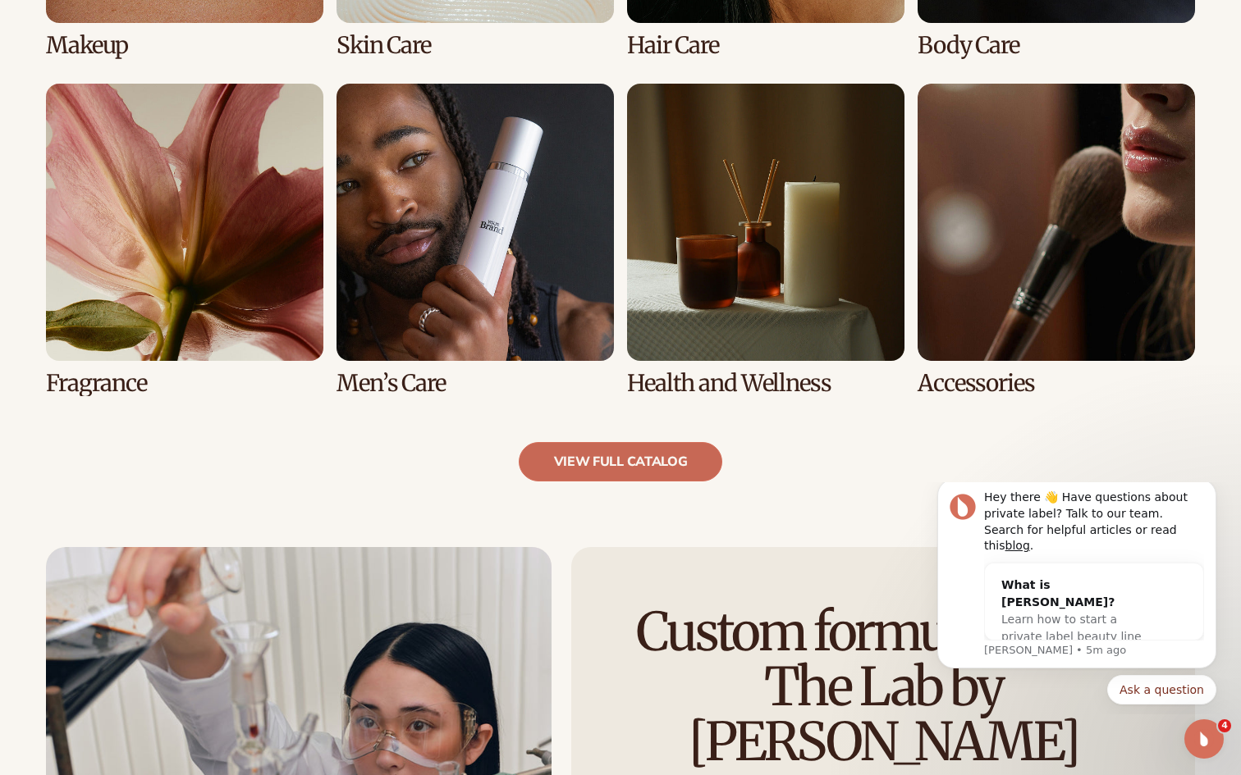
click at [573, 468] on link "view full catalog" at bounding box center [621, 461] width 204 height 39
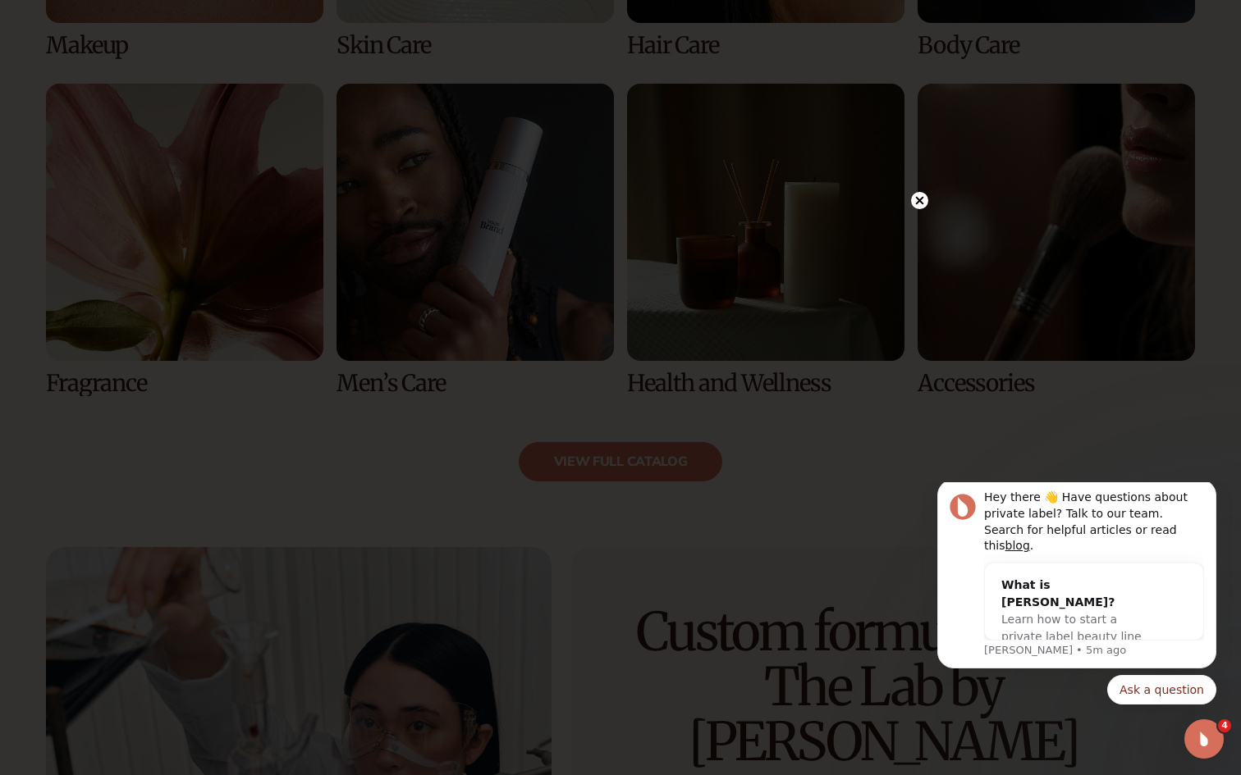
click at [916, 196] on circle at bounding box center [919, 200] width 17 height 17
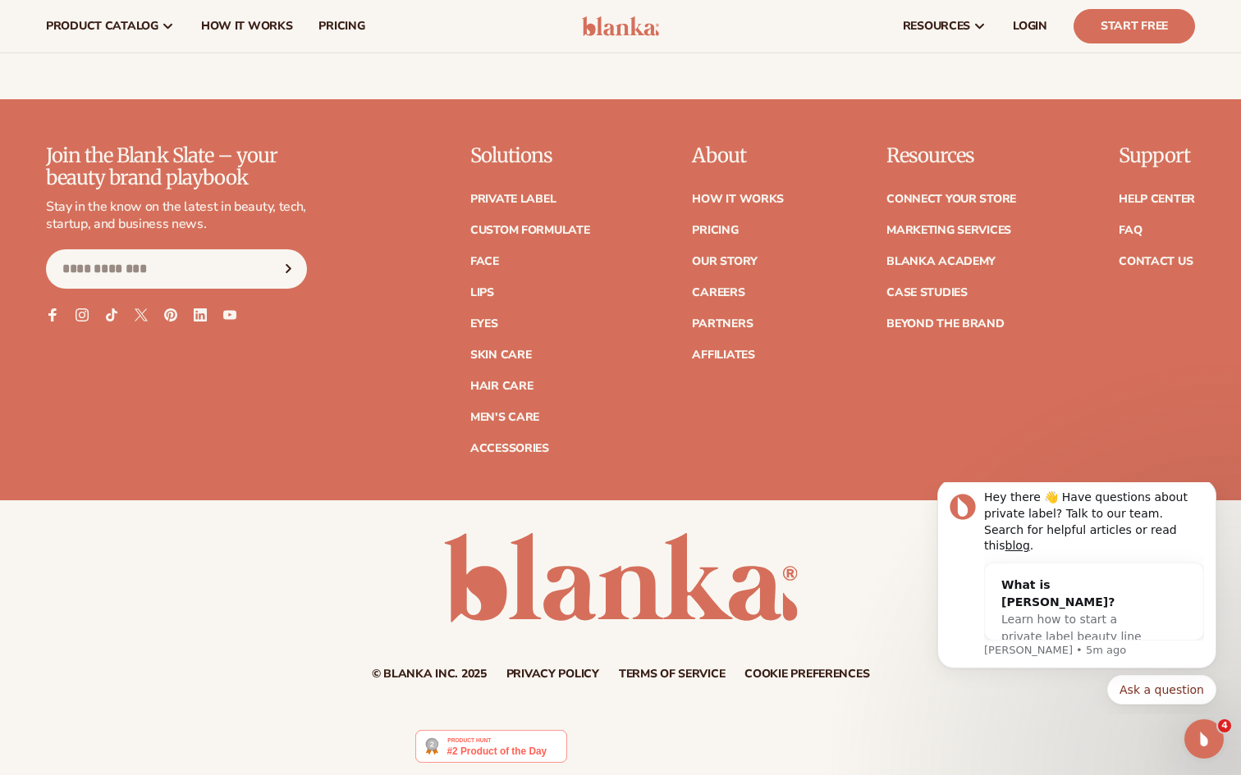
scroll to position [2903, 0]
click at [729, 357] on link "Affiliates" at bounding box center [723, 355] width 62 height 11
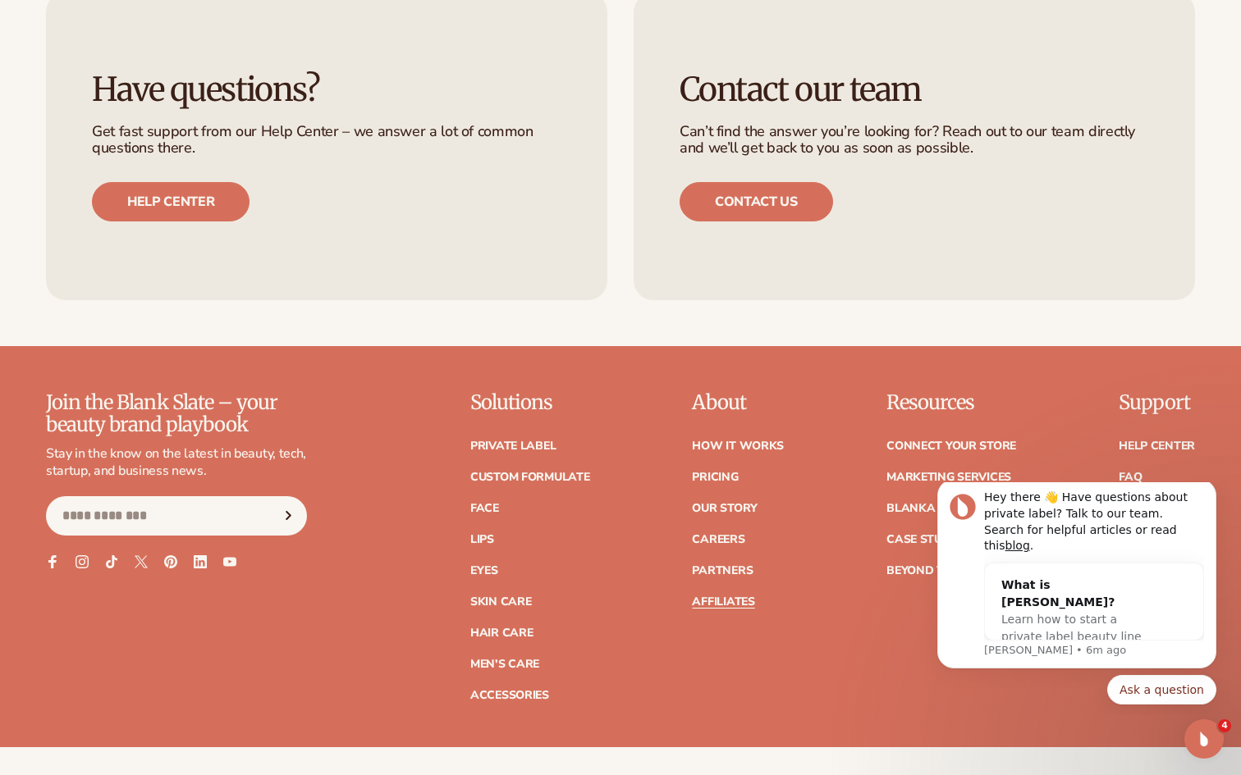
scroll to position [4110, 0]
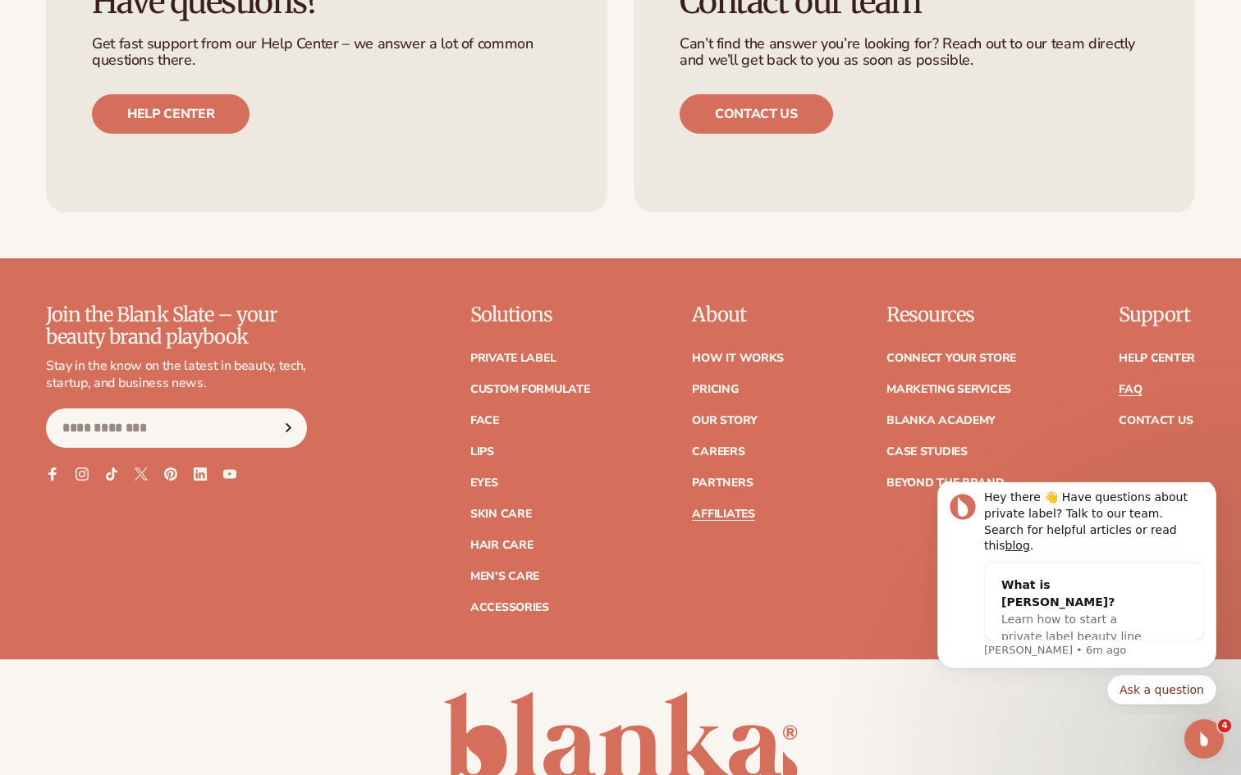
click at [1133, 384] on link "FAQ" at bounding box center [1129, 389] width 23 height 11
